Goal: Information Seeking & Learning: Learn about a topic

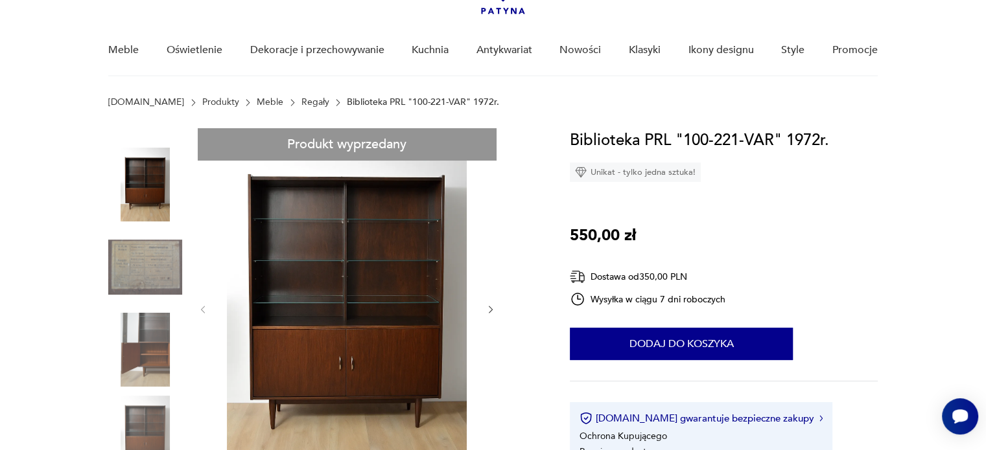
scroll to position [113, 0]
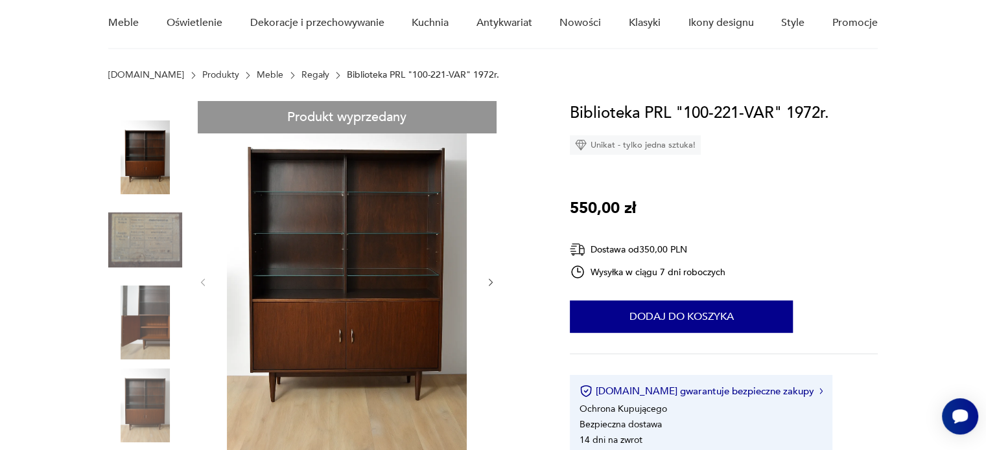
click at [139, 241] on img at bounding box center [145, 241] width 74 height 74
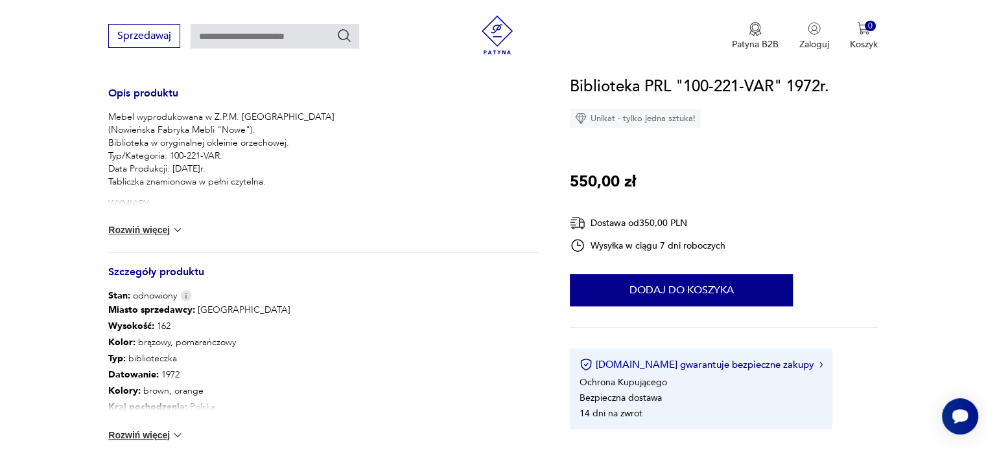
scroll to position [476, 0]
click at [158, 227] on button "Rozwiń więcej" at bounding box center [145, 228] width 75 height 13
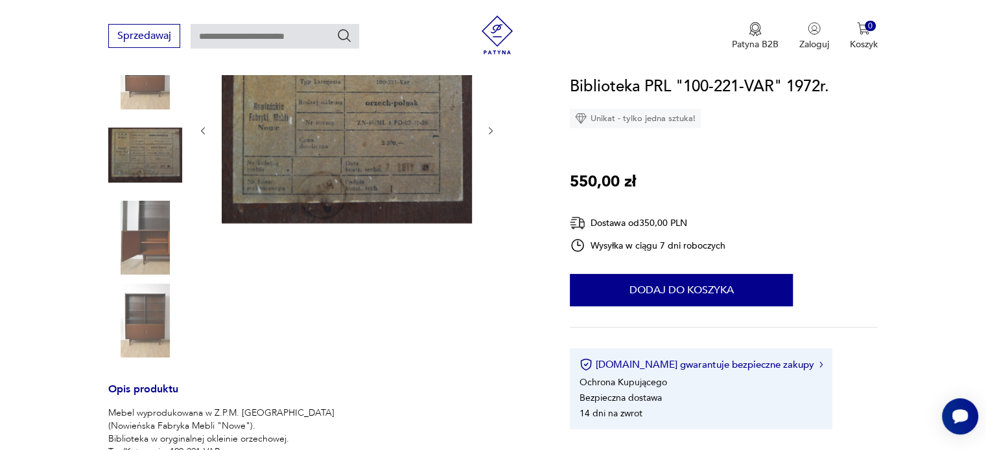
scroll to position [0, 0]
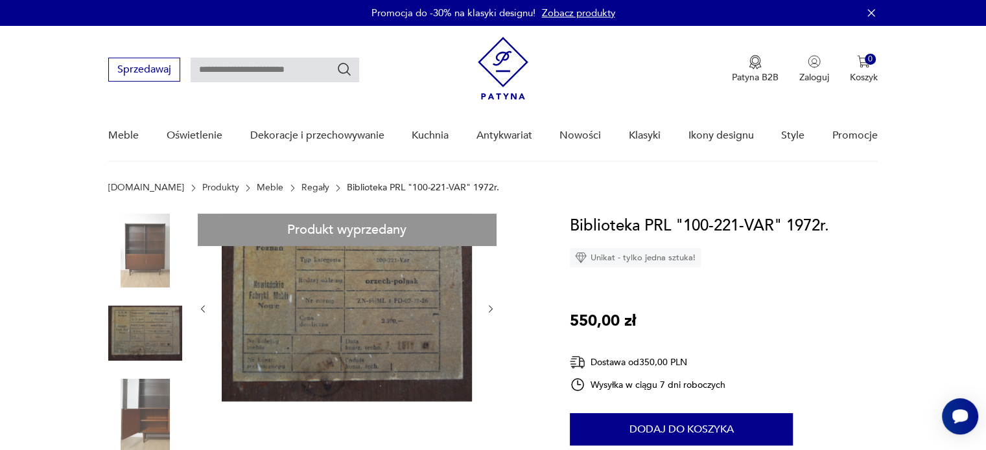
click at [264, 67] on input "text" at bounding box center [275, 70] width 169 height 25
type input "****"
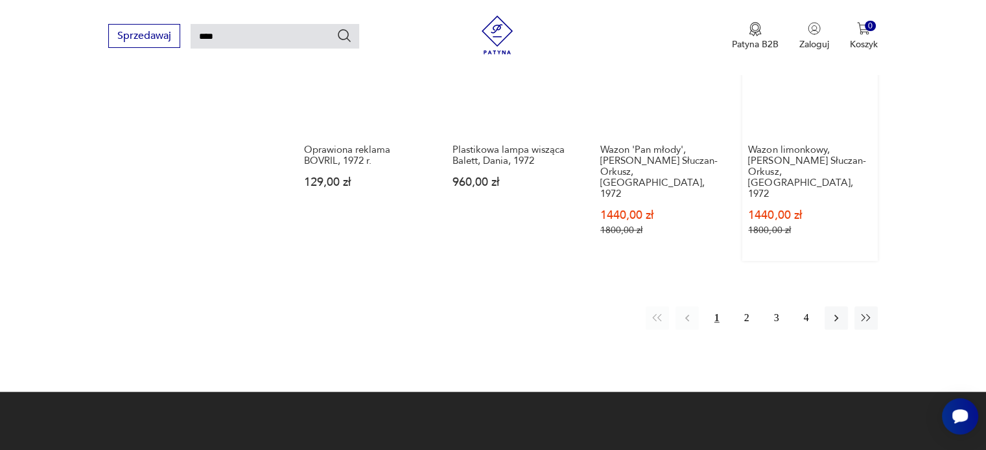
scroll to position [1104, 0]
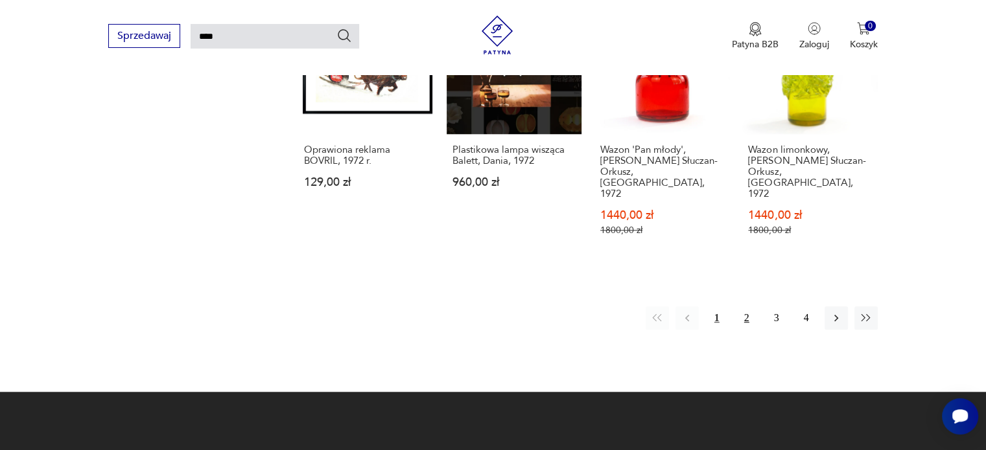
click at [747, 307] on button "2" at bounding box center [746, 318] width 23 height 23
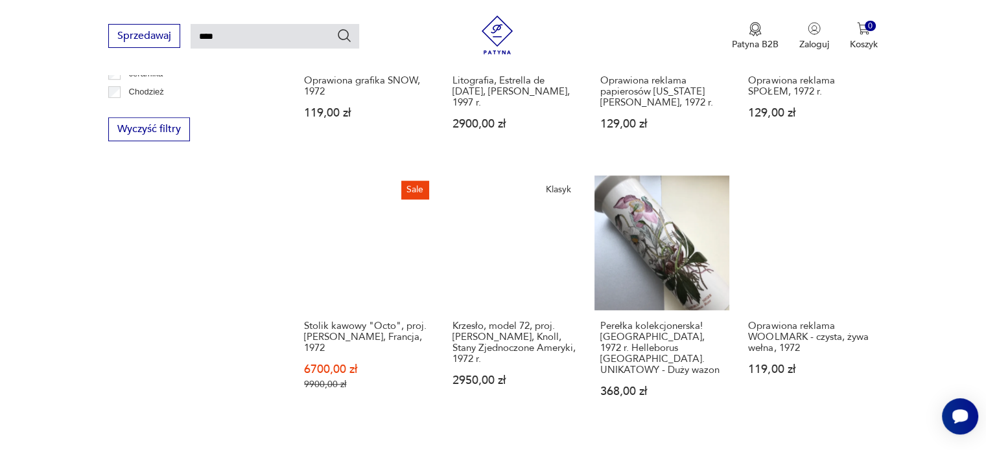
scroll to position [1097, 0]
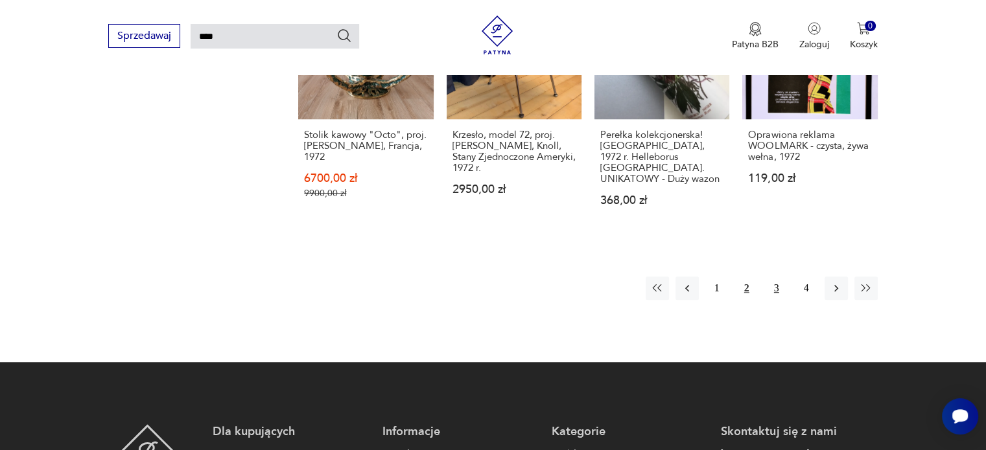
click at [773, 277] on button "3" at bounding box center [776, 288] width 23 height 23
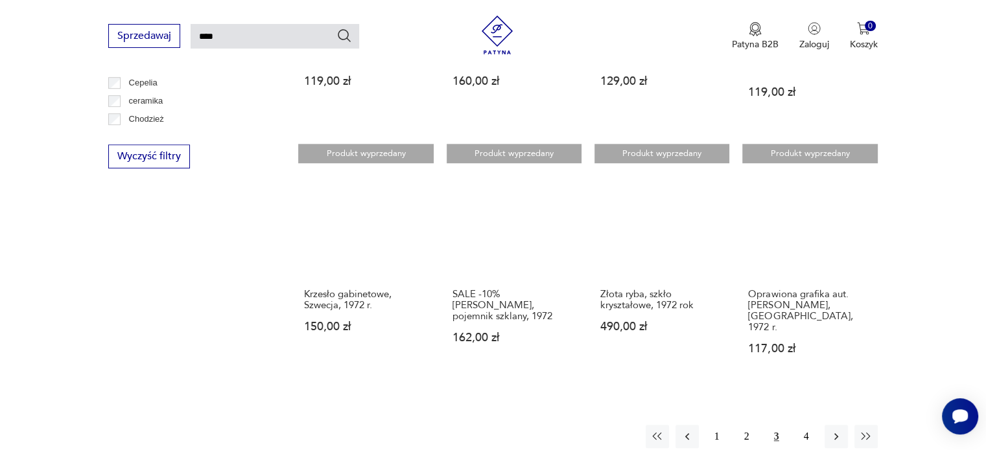
scroll to position [880, 0]
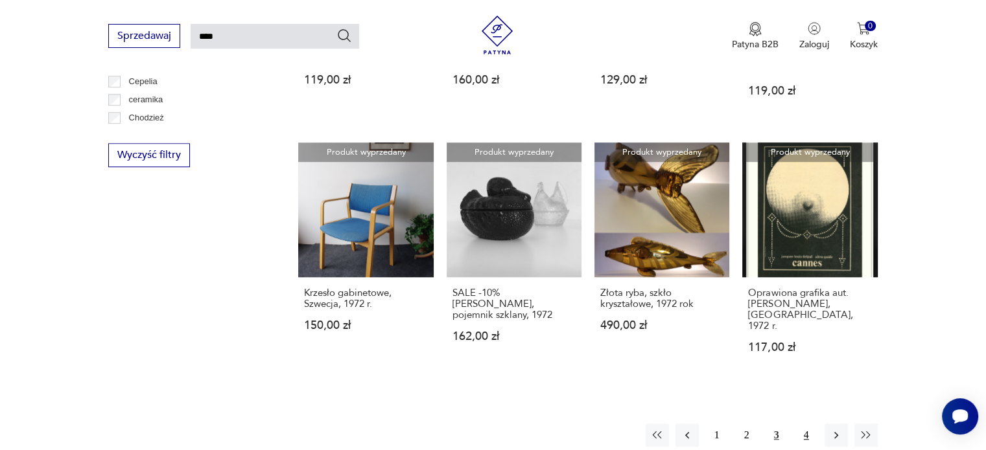
click at [807, 424] on button "4" at bounding box center [806, 435] width 23 height 23
